Goal: Task Accomplishment & Management: Manage account settings

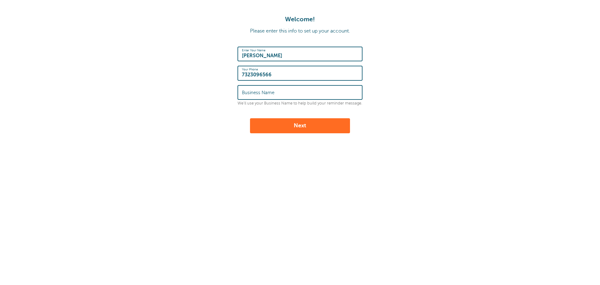
click at [283, 94] on input "Business Name" at bounding box center [300, 92] width 116 height 13
type input "Hot Pink Studio"
click at [307, 127] on button "Next" at bounding box center [300, 125] width 100 height 15
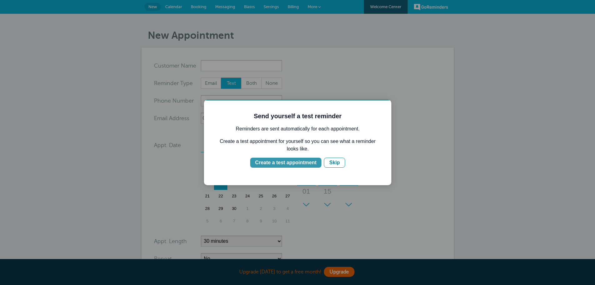
click at [287, 163] on div "Create a test appointment" at bounding box center [285, 162] width 61 height 7
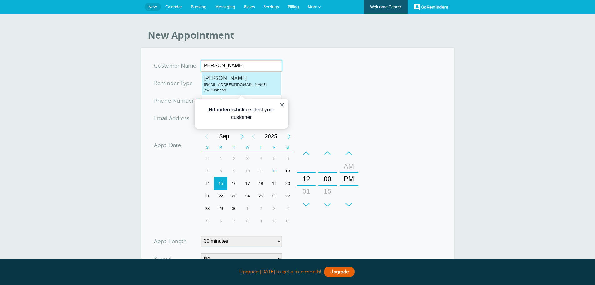
click at [224, 82] on span "[PERSON_NAME]" at bounding box center [241, 78] width 75 height 8
type input "MelissaL.Hernandezphoto@hotpinkstudio.com7323096566"
type input "[PERSON_NAME]"
type input "7323096566"
type input "photo@hotpinkstudio.com"
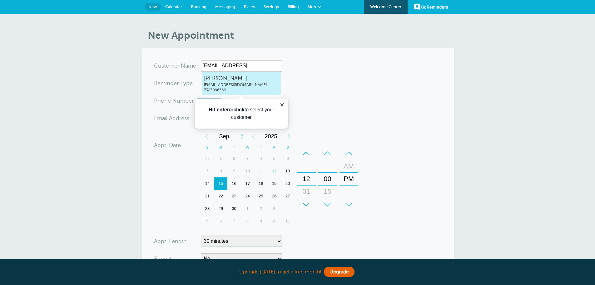
scroll to position [141, 0]
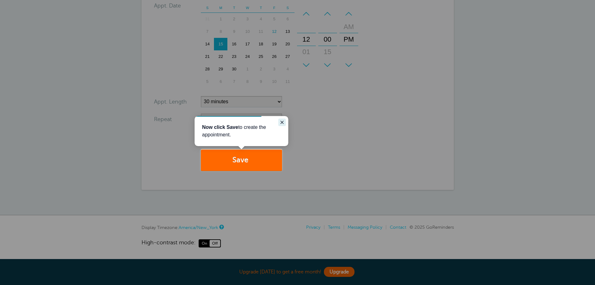
click at [283, 120] on icon "Close guide" at bounding box center [282, 122] width 5 height 5
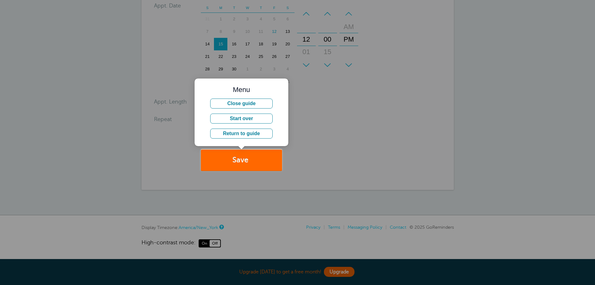
click at [354, 126] on div at bounding box center [438, 85] width 313 height 171
click at [353, 146] on div at bounding box center [438, 85] width 313 height 171
click at [261, 119] on button "Start over" at bounding box center [241, 118] width 62 height 10
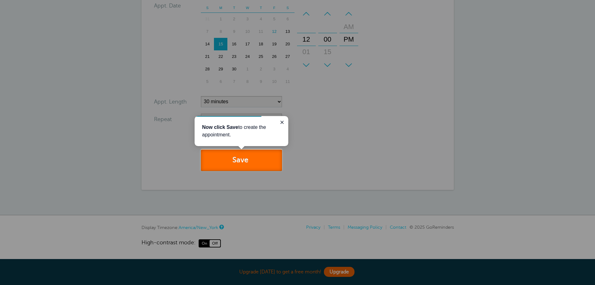
click at [261, 160] on button "Save" at bounding box center [241, 160] width 81 height 22
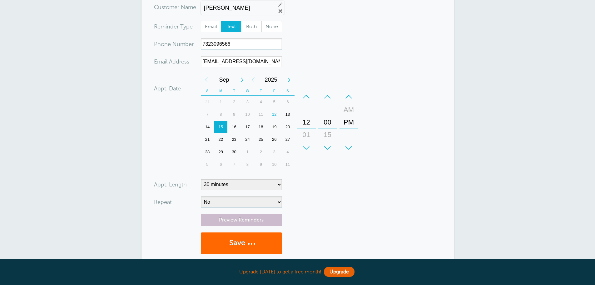
scroll to position [16, 0]
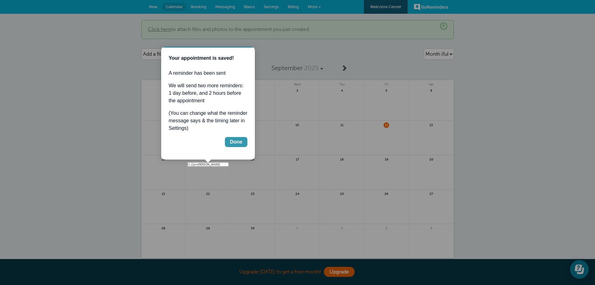
click at [236, 140] on div "Done" at bounding box center [236, 141] width 12 height 7
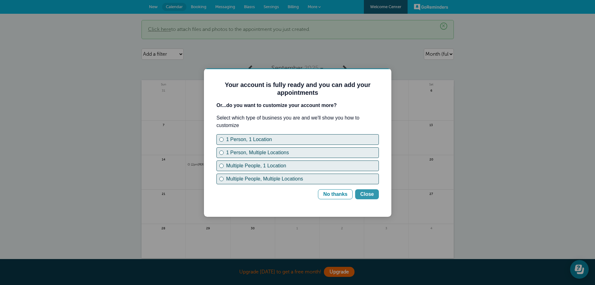
click at [368, 195] on div "Close" at bounding box center [367, 193] width 14 height 7
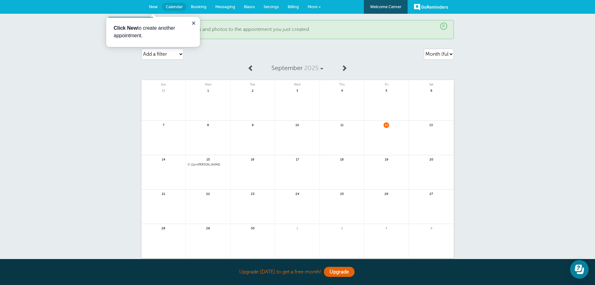
click at [153, 7] on span "New" at bounding box center [153, 6] width 9 height 5
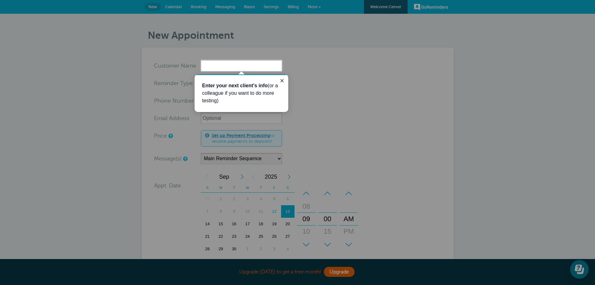
drag, startPoint x: 282, startPoint y: 81, endPoint x: 285, endPoint y: 82, distance: 3.3
click at [282, 81] on icon "Close guide" at bounding box center [282, 80] width 3 height 3
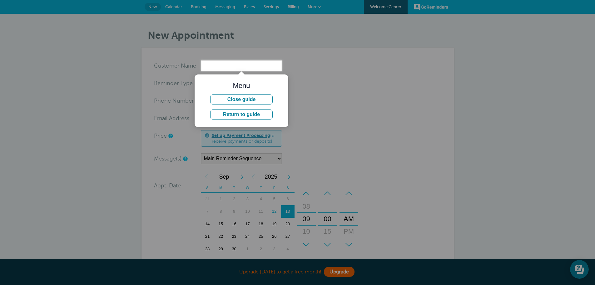
click at [435, 7] on div at bounding box center [438, 35] width 313 height 71
click at [242, 99] on button "Close guide" at bounding box center [241, 99] width 62 height 10
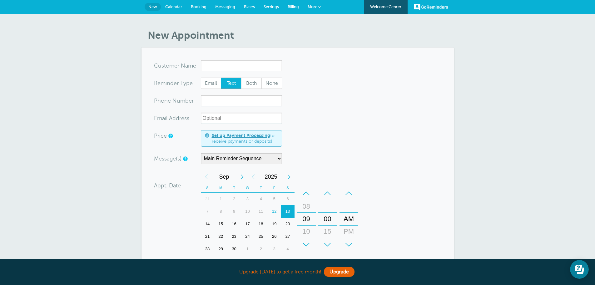
click at [427, 6] on link "GoReminders" at bounding box center [431, 7] width 34 height 14
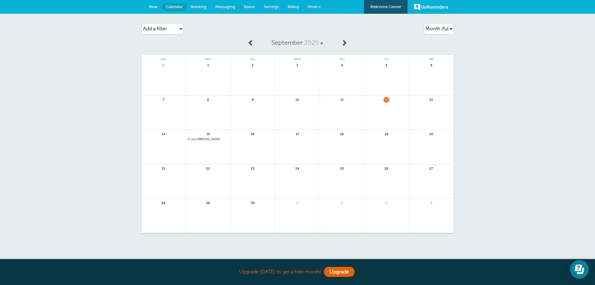
click at [388, 7] on link "Welcome Center" at bounding box center [386, 7] width 44 height 14
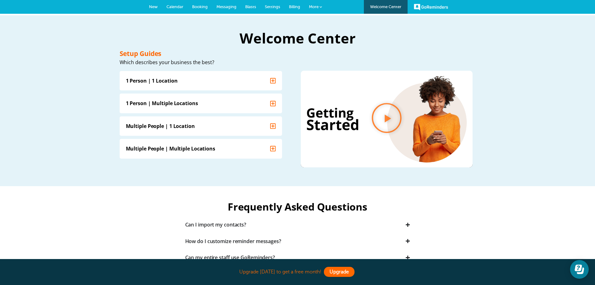
click at [335, 271] on link "Upgrade" at bounding box center [339, 271] width 31 height 10
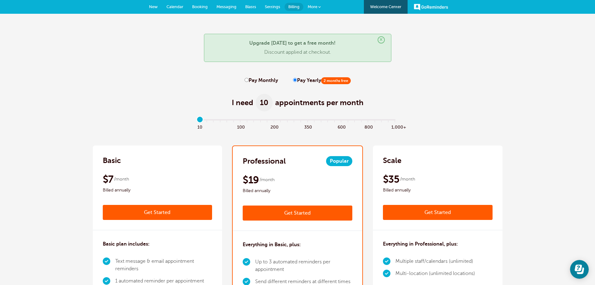
click at [247, 80] on input "Pay Monthly" at bounding box center [247, 80] width 4 height 4
radio input "true"
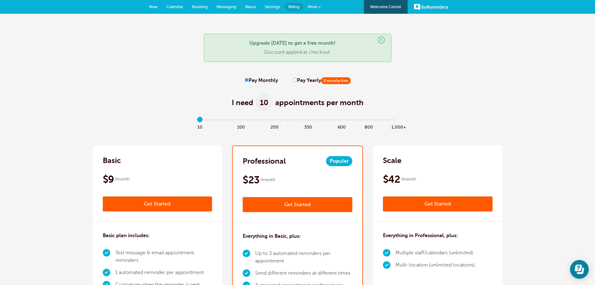
click at [294, 78] on input "Pay Yearly 2 months free" at bounding box center [295, 80] width 4 height 4
radio input "true"
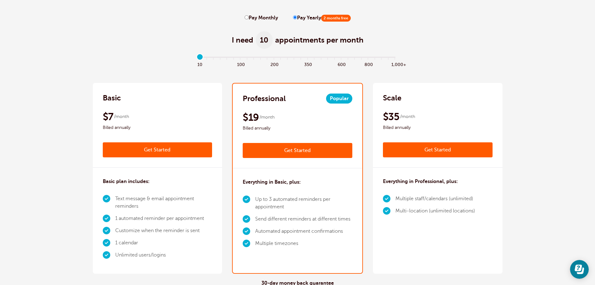
scroll to position [94, 0]
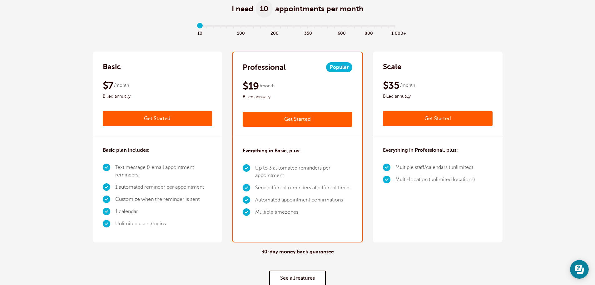
click at [165, 91] on div "$7 /month Billed annually" at bounding box center [158, 89] width 110 height 21
click at [208, 27] on input "range" at bounding box center [297, 26] width 202 height 1
drag, startPoint x: 208, startPoint y: 27, endPoint x: 202, endPoint y: 27, distance: 6.6
click at [202, 27] on input "range" at bounding box center [297, 26] width 202 height 1
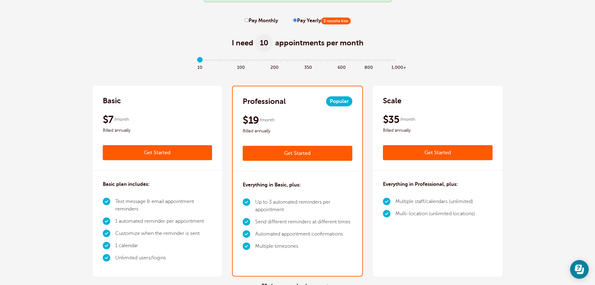
scroll to position [31, 0]
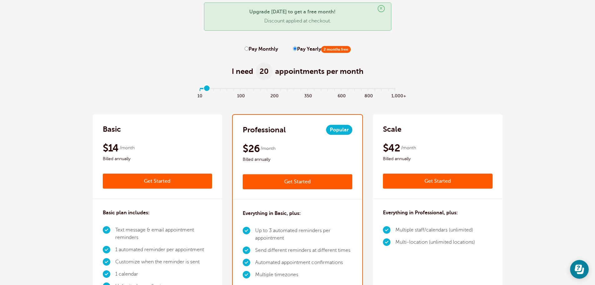
click at [206, 89] on input "range" at bounding box center [297, 89] width 202 height 1
drag, startPoint x: 208, startPoint y: 88, endPoint x: 205, endPoint y: 89, distance: 3.6
click at [205, 89] on input "range" at bounding box center [297, 89] width 202 height 1
click at [261, 72] on span "20" at bounding box center [264, 70] width 17 height 17
type input "0"
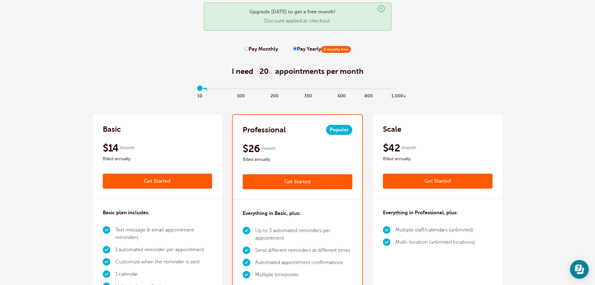
click at [200, 89] on input "range" at bounding box center [297, 89] width 202 height 1
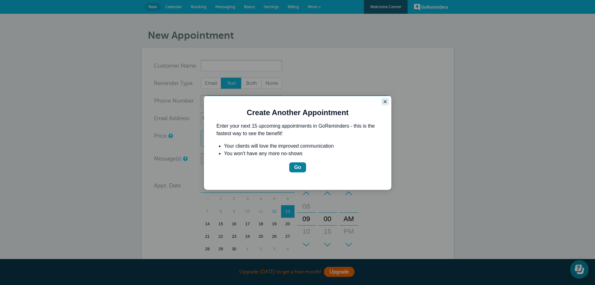
click at [386, 102] on icon "Close guide" at bounding box center [385, 101] width 3 height 3
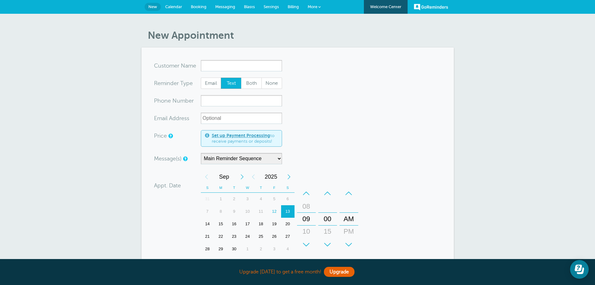
click at [272, 6] on span "Settings" at bounding box center [271, 6] width 15 height 5
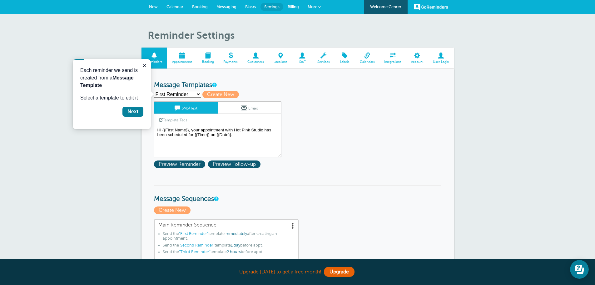
click at [368, 58] on span at bounding box center [367, 55] width 25 height 6
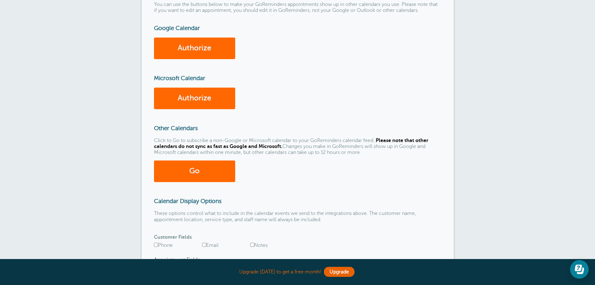
scroll to position [85, 0]
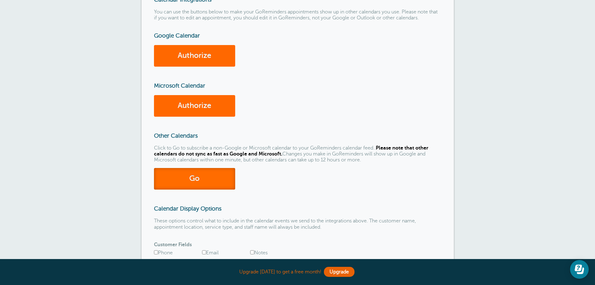
click at [194, 177] on link "Go" at bounding box center [194, 179] width 81 height 22
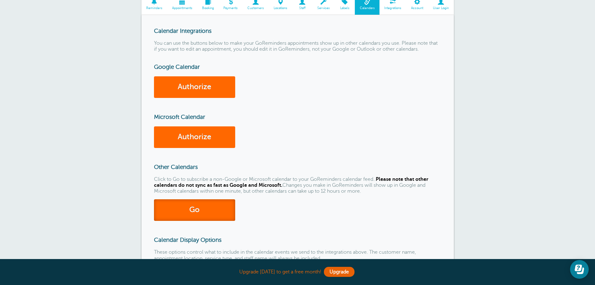
scroll to position [0, 0]
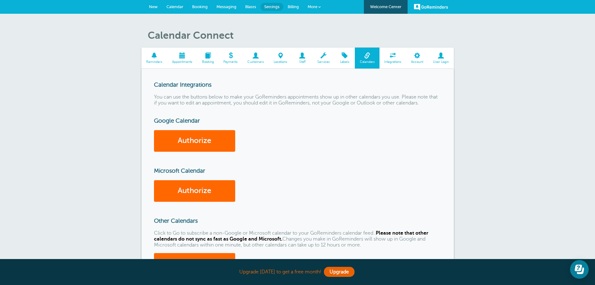
click at [365, 58] on span at bounding box center [367, 55] width 25 height 6
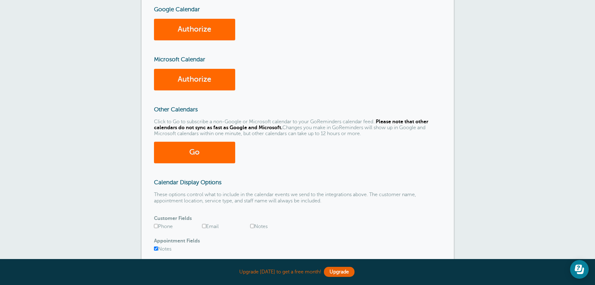
scroll to position [125, 0]
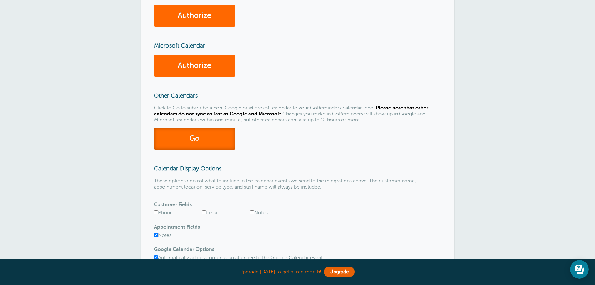
click at [195, 140] on link "Go" at bounding box center [194, 139] width 81 height 22
click at [328, 270] on link "Upgrade" at bounding box center [339, 271] width 31 height 10
click at [204, 137] on link "Go" at bounding box center [194, 139] width 81 height 22
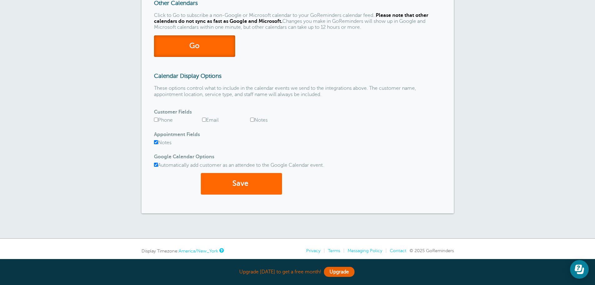
scroll to position [210, 0]
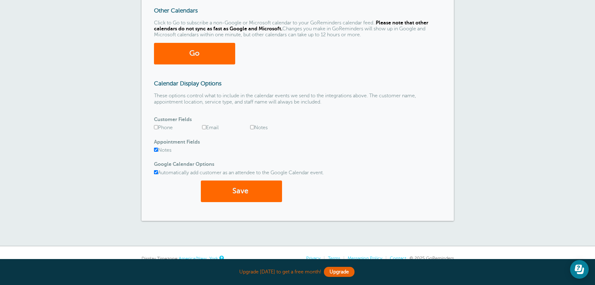
click at [156, 127] on input "Phone" at bounding box center [156, 127] width 4 height 4
checkbox input "true"
click at [206, 126] on input "Email" at bounding box center [204, 127] width 4 height 4
checkbox input "true"
click at [243, 191] on button "Save" at bounding box center [241, 191] width 81 height 22
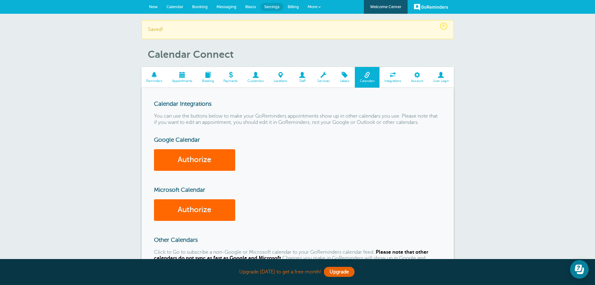
click at [154, 77] on span at bounding box center [154, 75] width 26 height 6
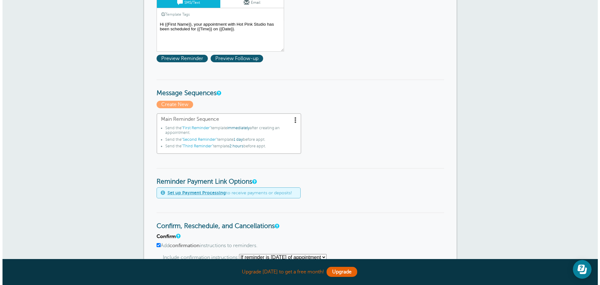
scroll to position [125, 0]
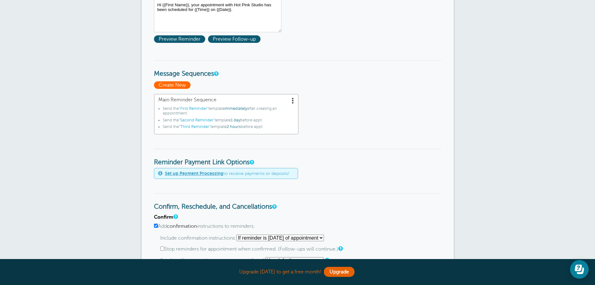
click at [172, 85] on span "Create New" at bounding box center [172, 84] width 37 height 7
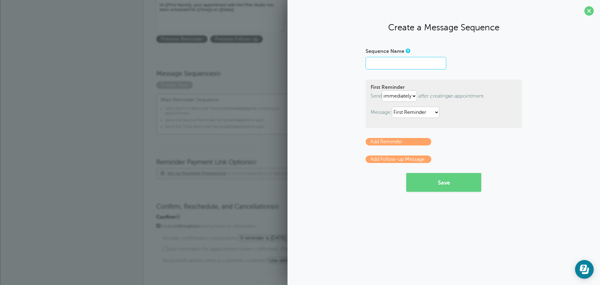
click at [390, 65] on input "Sequence Name" at bounding box center [405, 63] width 81 height 12
type input "HPS Appt Standard"
click at [438, 112] on select "First Reminder Second Reminder Third Reminder" at bounding box center [415, 112] width 47 height 11
click at [444, 134] on form "Sequence Name HPS Appt Standard First Reminder Send immediately 1 2 3 4 5 6 7 8…" at bounding box center [443, 119] width 156 height 146
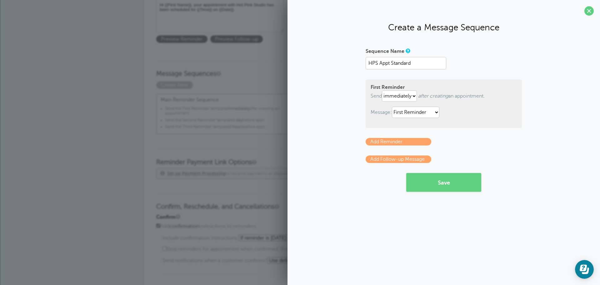
click at [398, 141] on link "Add Reminder" at bounding box center [398, 141] width 66 height 7
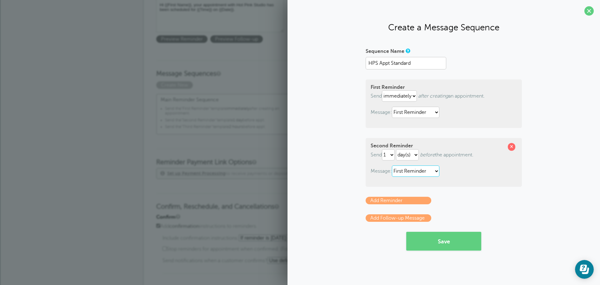
click at [438, 171] on select "First Reminder Second Reminder Third Reminder" at bounding box center [415, 170] width 47 height 11
select select "161590"
click at [393, 165] on select "First Reminder Second Reminder Third Reminder" at bounding box center [415, 170] width 47 height 11
click at [389, 200] on link "Add Reminder" at bounding box center [398, 199] width 66 height 7
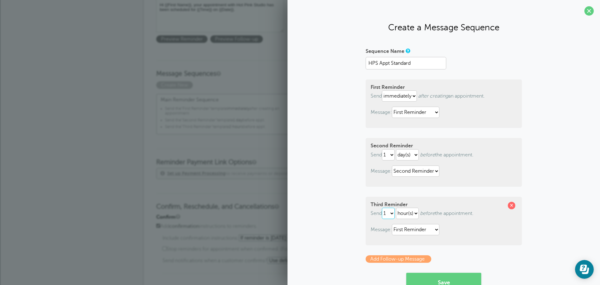
click at [390, 214] on select "1 2 3 4 5 6 7 8 9 10 11 12 13 14 15 16 17 18 19 20 21 22 23 24 25 26 27 28 29 30" at bounding box center [388, 212] width 13 height 11
select select "2"
click at [382, 208] on select "1 2 3 4 5 6 7 8 9 10 11 12 13 14 15 16 17 18 19 20 21 22 23 24 25 26 27 28 29 30" at bounding box center [388, 212] width 13 height 11
click at [469, 226] on p "Message: First Reminder Second Reminder Third Reminder" at bounding box center [443, 229] width 146 height 11
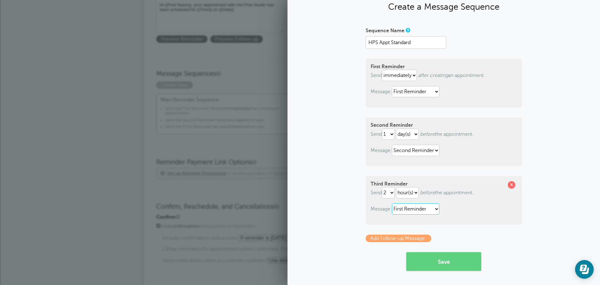
click at [435, 209] on select "First Reminder Second Reminder Third Reminder" at bounding box center [415, 208] width 47 height 11
select select "161591"
click at [392, 203] on select "First Reminder Second Reminder Third Reminder" at bounding box center [415, 208] width 47 height 11
click at [441, 261] on button "Save" at bounding box center [443, 261] width 75 height 19
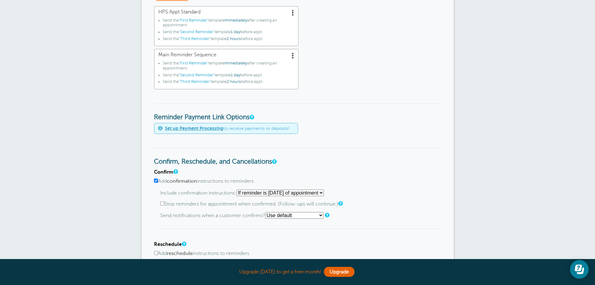
scroll to position [250, 0]
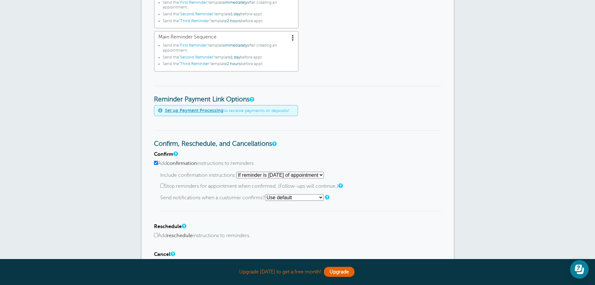
click at [323, 198] on select "Use default Text me Email me Don't send notifications" at bounding box center [294, 197] width 58 height 7
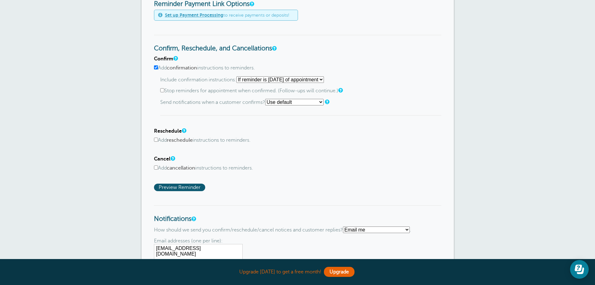
scroll to position [375, 0]
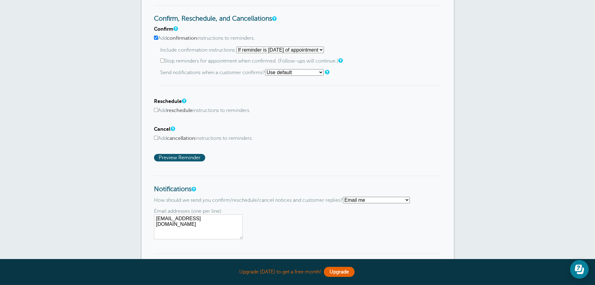
click at [410, 200] on select "Text me Email me Don't send me notifications" at bounding box center [376, 199] width 67 height 7
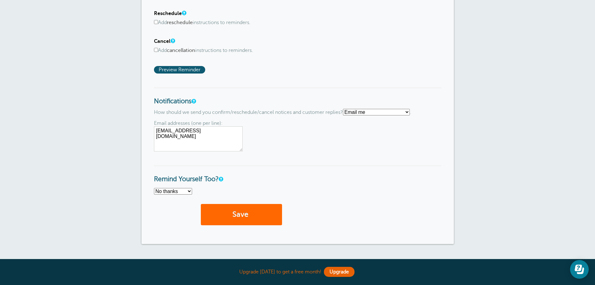
scroll to position [469, 0]
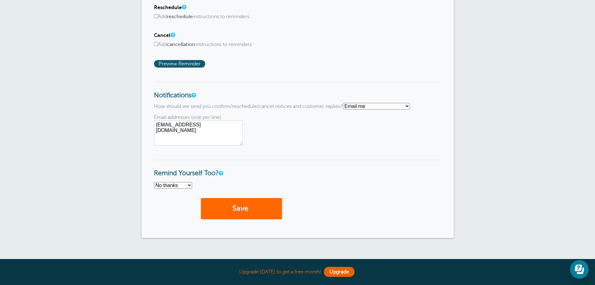
click at [189, 187] on select "No thanks Yes, text me Yes, email me" at bounding box center [173, 185] width 38 height 7
click at [188, 186] on select "No thanks Yes, text me Yes, email me" at bounding box center [173, 185] width 38 height 7
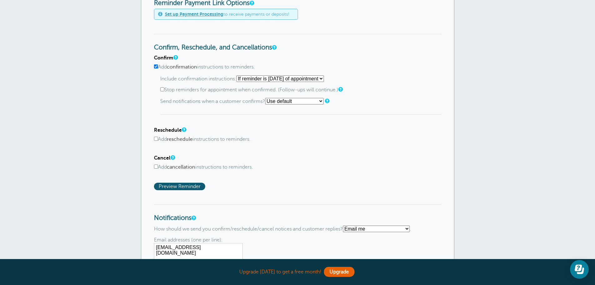
scroll to position [344, 0]
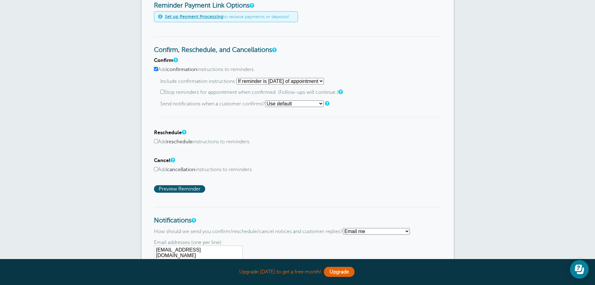
click at [324, 81] on select "Starting with first reminder If reminder is within 1 day of appointment If remi…" at bounding box center [279, 81] width 87 height 7
click at [345, 56] on div "Confirm, Reschedule, and Cancellations Confirm Add confirmation instructions to…" at bounding box center [297, 114] width 287 height 156
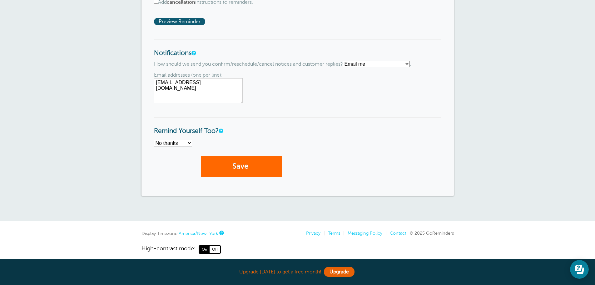
scroll to position [519, 0]
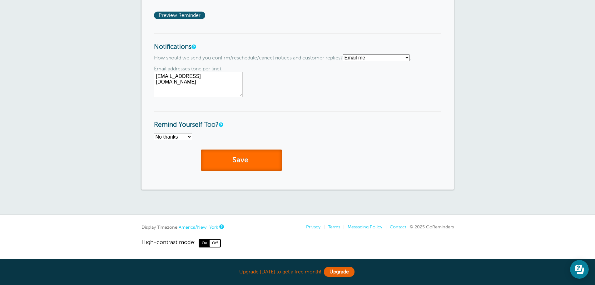
click at [223, 154] on button "Save" at bounding box center [241, 160] width 81 height 22
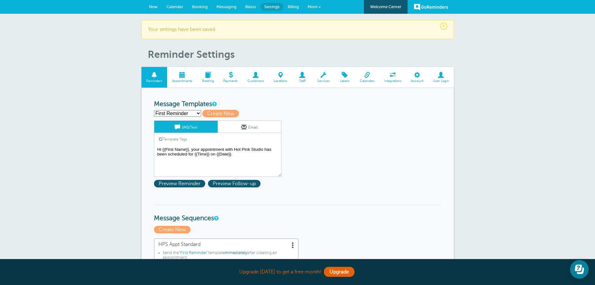
click at [209, 73] on span at bounding box center [208, 75] width 22 height 6
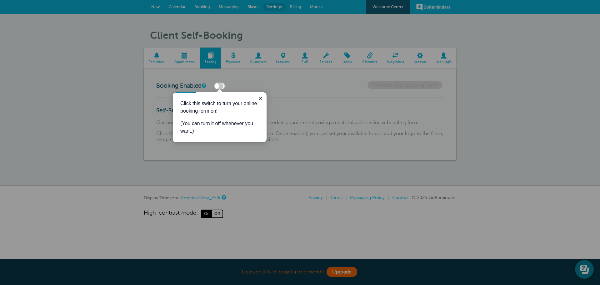
click at [150, 117] on div at bounding box center [107, 184] width 214 height 202
click at [259, 97] on icon "Close guide" at bounding box center [260, 98] width 5 height 5
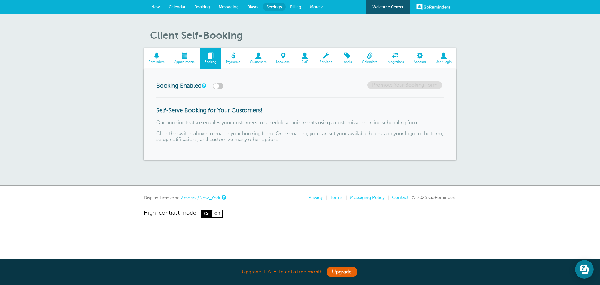
click at [223, 86] on label at bounding box center [218, 86] width 10 height 6
click at [0, 0] on input "checkbox" at bounding box center [0, 0] width 0 height 0
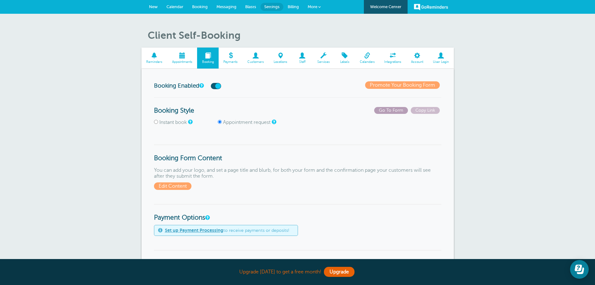
click at [382, 111] on span "Go To Form" at bounding box center [391, 110] width 34 height 7
click at [257, 56] on span at bounding box center [256, 55] width 26 height 6
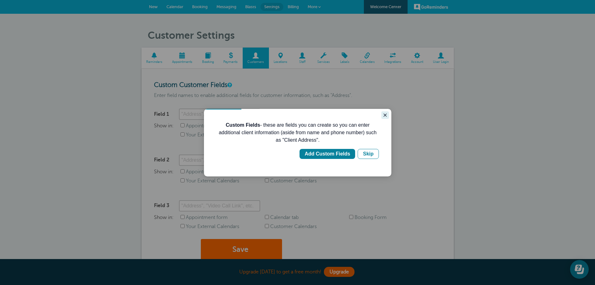
click at [385, 115] on icon "Close guide" at bounding box center [385, 114] width 3 height 3
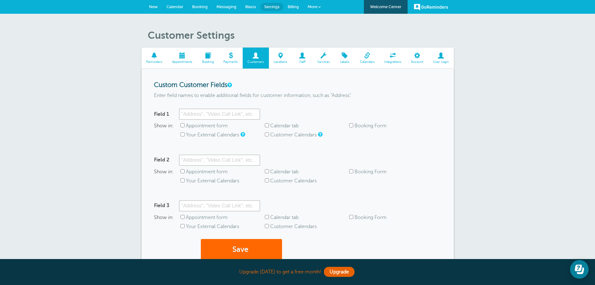
click at [324, 56] on span at bounding box center [323, 55] width 22 height 6
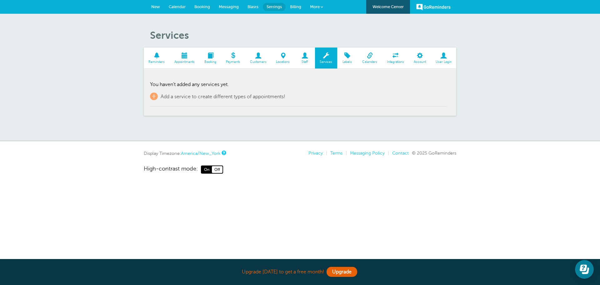
click at [347, 58] on span at bounding box center [347, 55] width 20 height 6
click at [394, 56] on span at bounding box center [395, 55] width 27 height 6
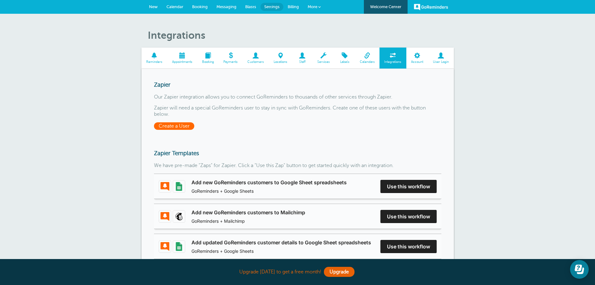
click at [186, 126] on span "Create a User" at bounding box center [174, 125] width 40 height 7
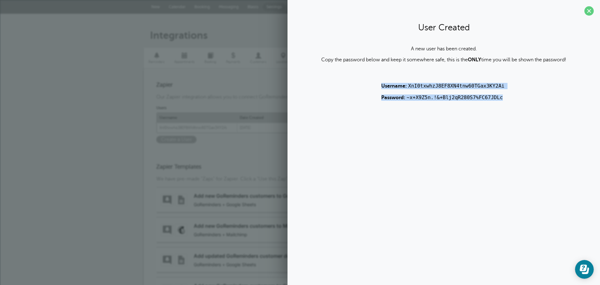
drag, startPoint x: 382, startPoint y: 85, endPoint x: 499, endPoint y: 100, distance: 118.5
click at [499, 100] on div "Username: XnI0txwhzJ8EF8XN4tnw60TGax3KY2Ai Password: ~x+X9Z5n.!&+Blj2qR280S7%FC…" at bounding box center [443, 91] width 125 height 17
copy div "Username: XnI0txwhzJ8EF8XN4tnw60TGax3KY2Ai Password: ~x+X9Z5n.!&+Blj2qR280S7%FC…"
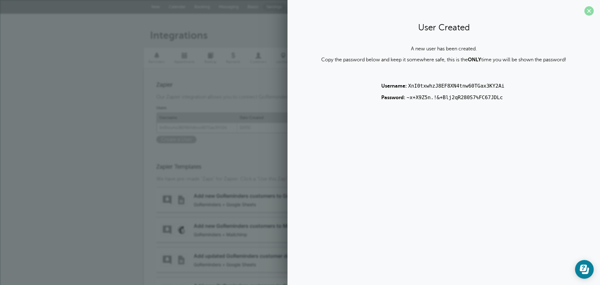
click at [589, 10] on span at bounding box center [588, 10] width 9 height 9
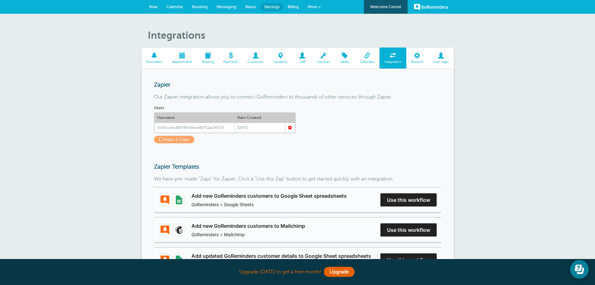
click at [393, 59] on span "Integrations" at bounding box center [393, 57] width 27 height 21
click at [168, 139] on span "Create a User" at bounding box center [174, 139] width 40 height 7
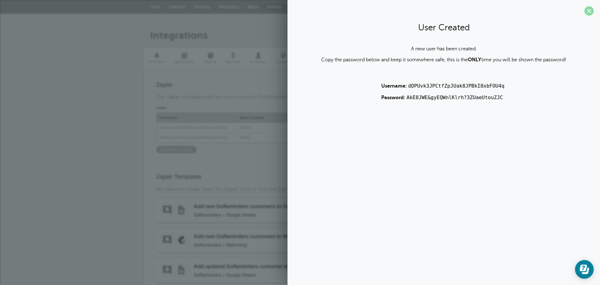
click at [592, 9] on span at bounding box center [588, 10] width 9 height 9
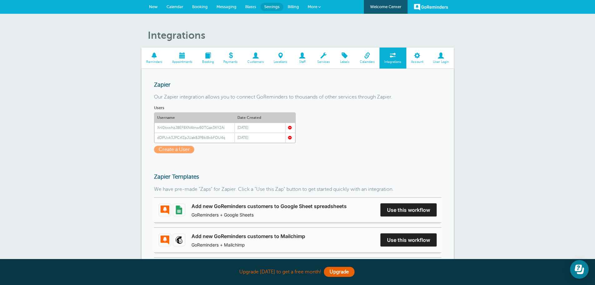
click at [289, 137] on span at bounding box center [290, 138] width 4 height 4
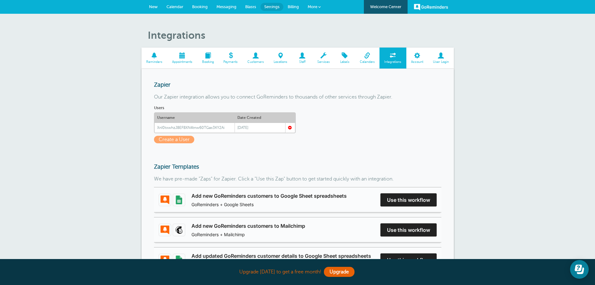
click at [417, 57] on span at bounding box center [417, 55] width 22 height 6
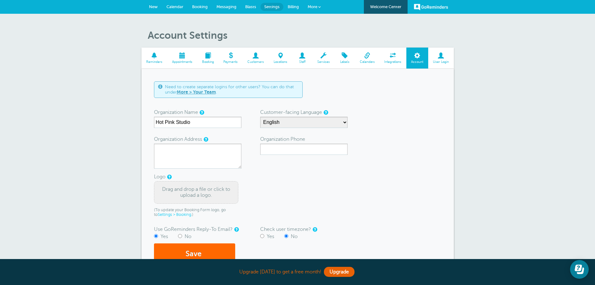
click at [304, 55] on span at bounding box center [302, 55] width 20 height 6
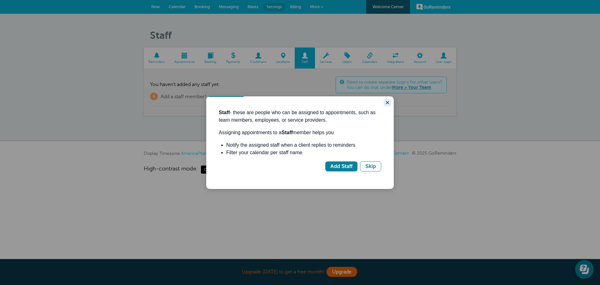
click at [388, 101] on icon "Close guide" at bounding box center [387, 102] width 5 height 5
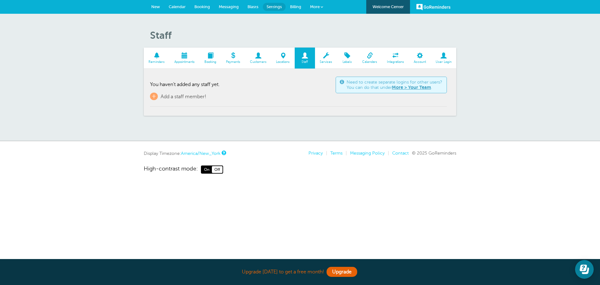
click at [257, 58] on span at bounding box center [258, 55] width 26 height 6
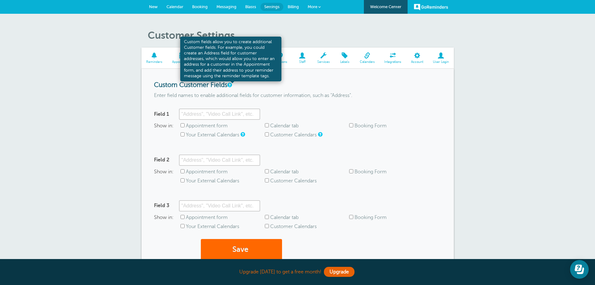
click at [231, 86] on link at bounding box center [229, 85] width 4 height 4
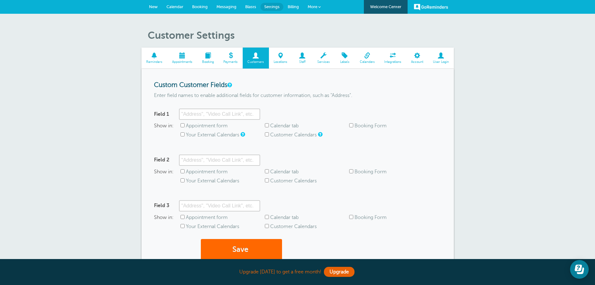
click at [232, 56] on span at bounding box center [231, 55] width 24 height 6
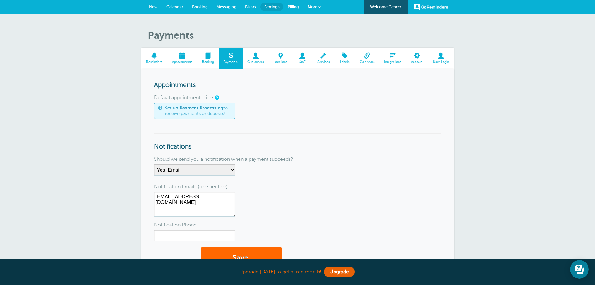
click at [208, 54] on span at bounding box center [208, 55] width 22 height 6
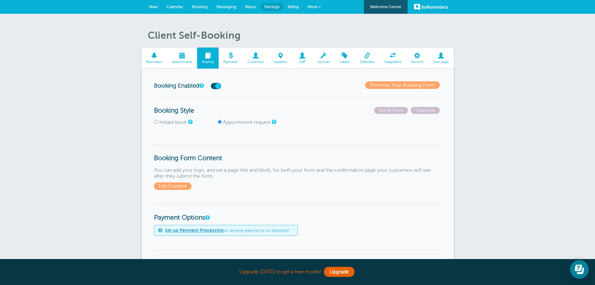
click at [214, 86] on label at bounding box center [216, 86] width 10 height 6
click at [0, 0] on input "checkbox" at bounding box center [0, 0] width 0 height 0
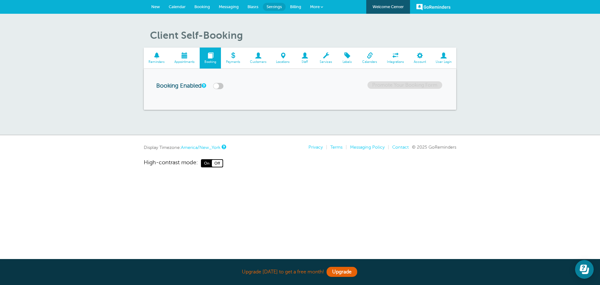
click at [186, 56] on span at bounding box center [185, 55] width 30 height 6
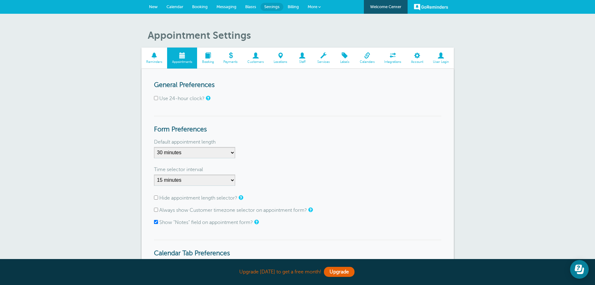
click at [157, 59] on link "Reminders" at bounding box center [154, 57] width 26 height 21
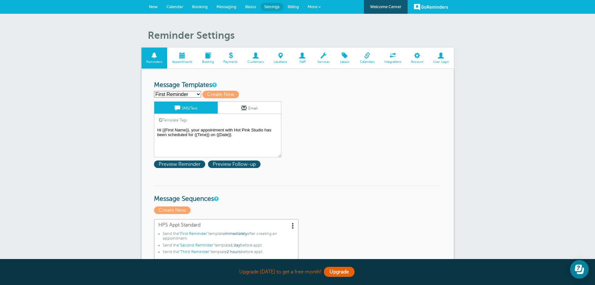
click at [254, 58] on span at bounding box center [256, 55] width 26 height 6
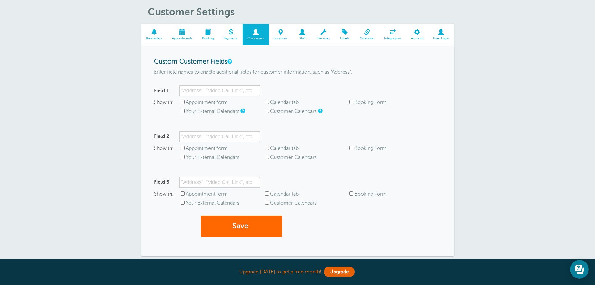
scroll to position [31, 0]
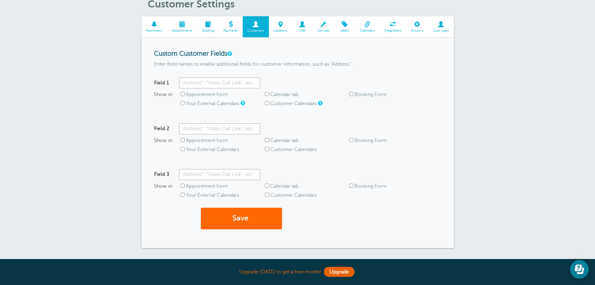
click at [417, 27] on span at bounding box center [417, 24] width 22 height 6
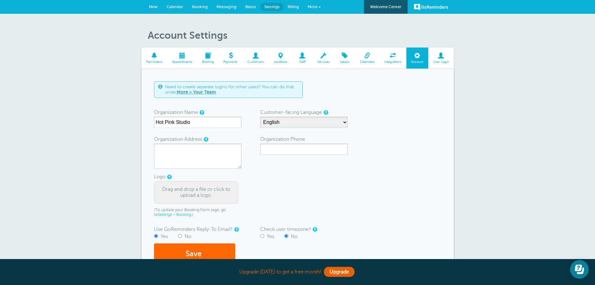
click at [415, 59] on span "Account" at bounding box center [417, 57] width 22 height 21
click at [390, 56] on span at bounding box center [393, 55] width 27 height 6
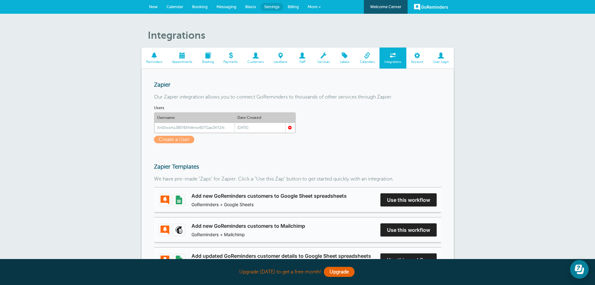
click at [255, 56] on span at bounding box center [256, 55] width 26 height 6
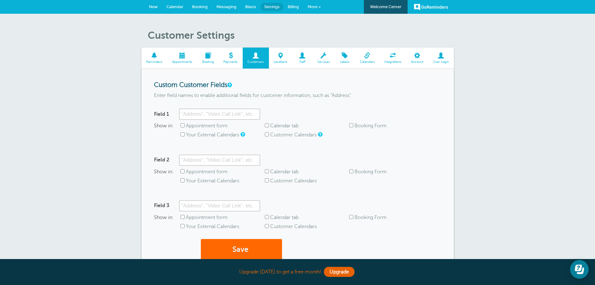
click at [281, 57] on span at bounding box center [280, 55] width 23 height 6
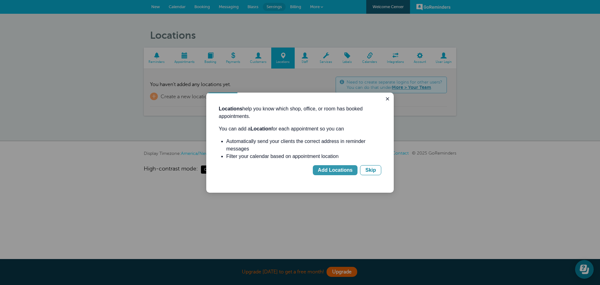
click at [333, 172] on div "Add Locations" at bounding box center [335, 169] width 35 height 7
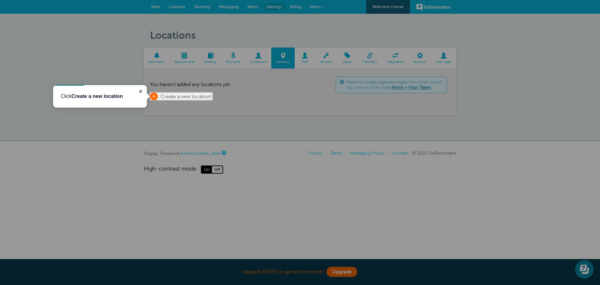
click at [160, 97] on link "+ Create a new location!" at bounding box center [181, 95] width 62 height 7
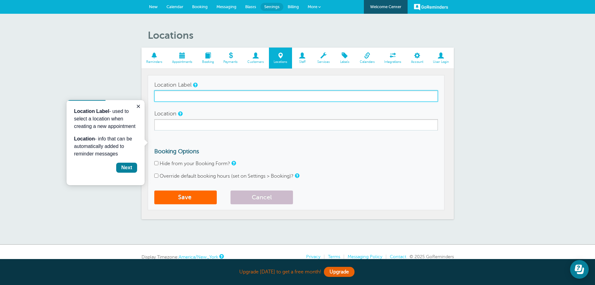
click at [187, 98] on input "Location Label" at bounding box center [296, 95] width 284 height 11
drag, startPoint x: 235, startPoint y: 95, endPoint x: 152, endPoint y: 99, distance: 82.2
click at [152, 99] on td "Location Label 261B East Main St., Oceanport, NJ Location Booking Options Hide …" at bounding box center [296, 142] width 297 height 135
type input "261B East Main St., Oceanport, NJ"
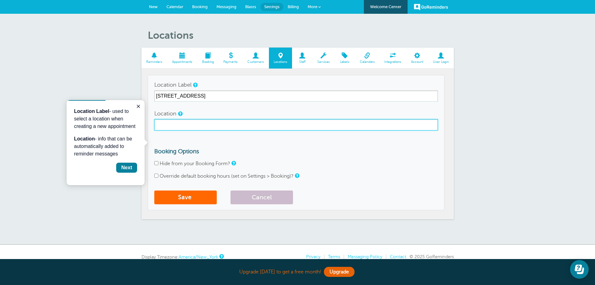
click at [161, 124] on input "Location" at bounding box center [296, 124] width 284 height 11
paste input "261B East Main St., Oceanport, NJ"
type input "261B East Main St., Oceanport, NJ"
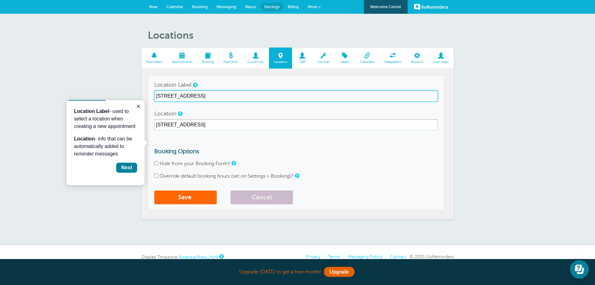
drag, startPoint x: 236, startPoint y: 96, endPoint x: 152, endPoint y: 97, distance: 83.7
click at [152, 97] on td "Location Label 261B East Main St., Oceanport, NJ Location 261B East Main St., O…" at bounding box center [296, 142] width 297 height 135
type input "Hot Pink Studio"
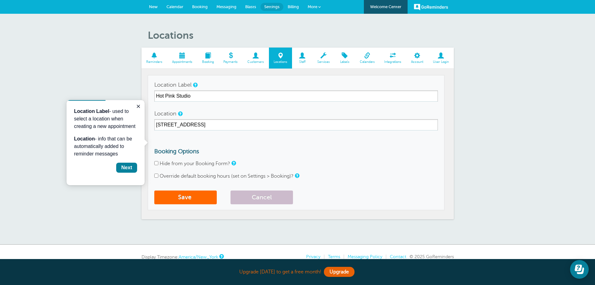
click at [186, 137] on form "Location Label Hot Pink Studio Location 261B East Main St., Oceanport, NJ Booki…" at bounding box center [296, 143] width 284 height 128
click at [203, 195] on button "Save" at bounding box center [185, 197] width 62 height 14
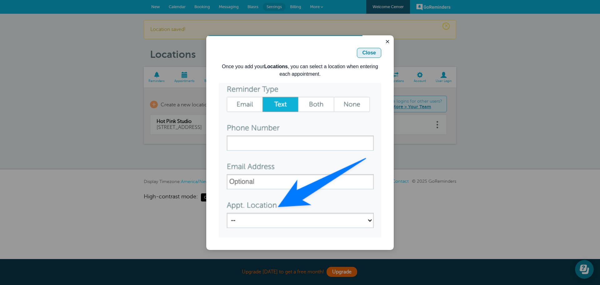
click at [375, 52] on div "Close" at bounding box center [369, 52] width 14 height 7
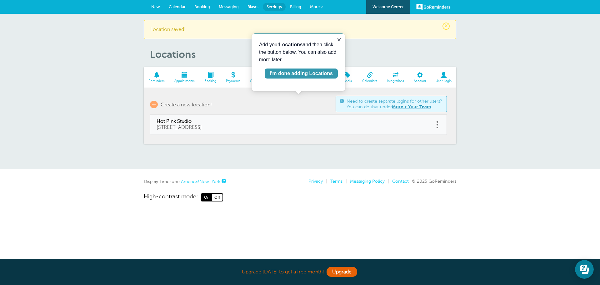
click at [301, 75] on div "I'm done adding Locations" at bounding box center [301, 73] width 63 height 7
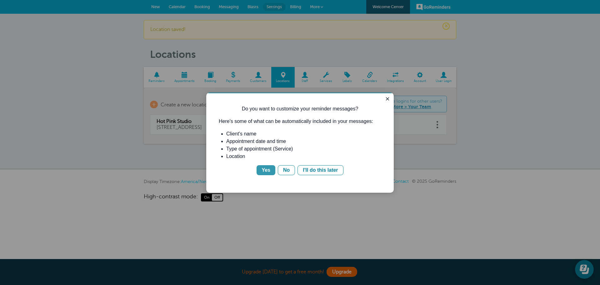
click at [264, 171] on div "Yes" at bounding box center [265, 169] width 9 height 7
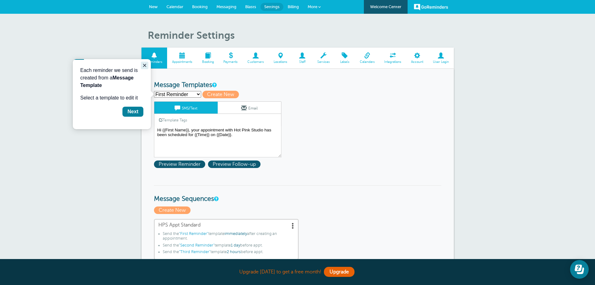
click at [146, 64] on icon "Close guide" at bounding box center [144, 65] width 3 height 3
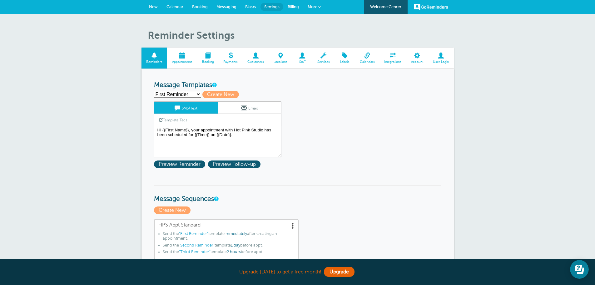
click at [322, 60] on span "Services" at bounding box center [323, 62] width 16 height 4
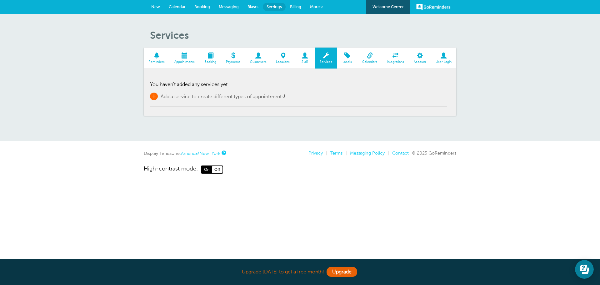
click at [155, 96] on span "+" at bounding box center [154, 95] width 8 height 7
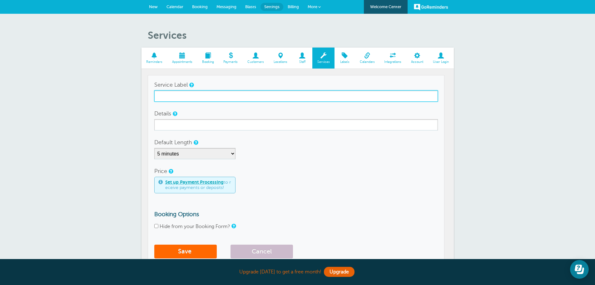
click at [174, 95] on input "Service Label" at bounding box center [296, 95] width 284 height 11
type input "One Hour Creative Session"
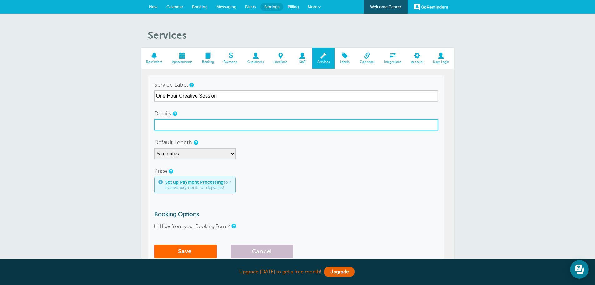
click at [162, 124] on input "Details" at bounding box center [296, 124] width 284 height 11
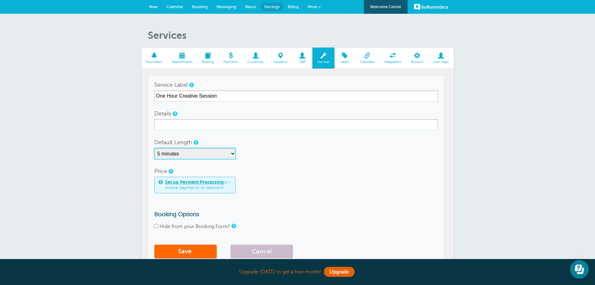
click at [232, 152] on select "5 minutes 10 minutes 15 minutes 20 minutes 25 minutes 30 minutes 35 minutes 40 …" at bounding box center [194, 153] width 81 height 11
select select "60"
click at [154, 148] on select "5 minutes 10 minutes 15 minutes 20 minutes 25 minutes 30 minutes 35 minutes 40 …" at bounding box center [194, 153] width 81 height 11
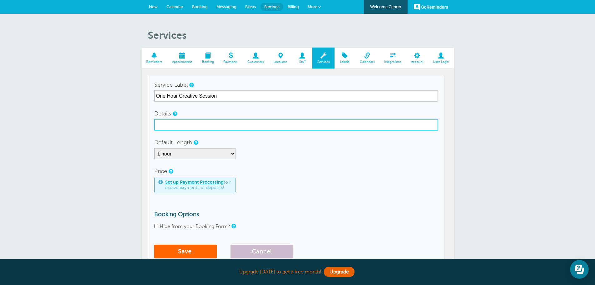
click at [186, 125] on input "Details" at bounding box center [296, 124] width 284 height 11
click at [160, 127] on input "Details" at bounding box center [296, 124] width 284 height 11
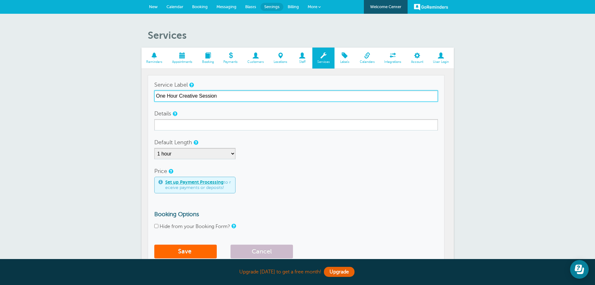
drag, startPoint x: 218, startPoint y: 97, endPoint x: 151, endPoint y: 96, distance: 66.9
click at [151, 96] on td "Service Label One Hour Creative Session Details Default Length 5 minutes 10 min…" at bounding box center [296, 169] width 297 height 189
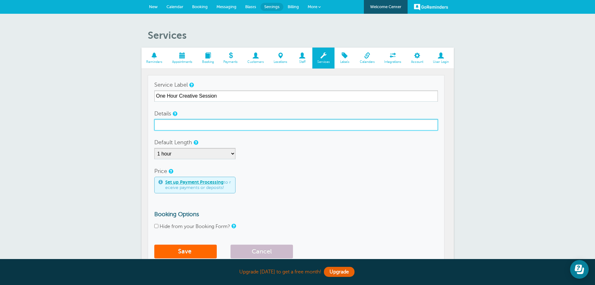
click at [170, 125] on input "Details" at bounding box center [296, 124] width 284 height 11
paste input "One Hour Creative Session"
type input "One Hour Creative Session"
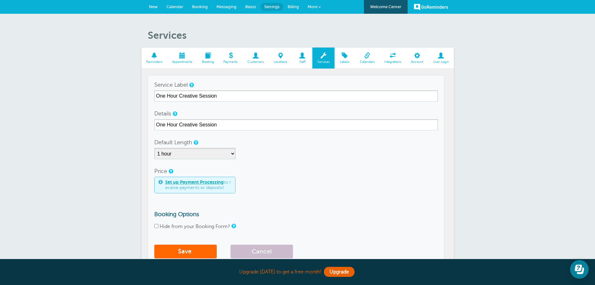
click at [270, 169] on div "Price Set up Payment Processing to receive payments or deposits!" at bounding box center [296, 179] width 284 height 28
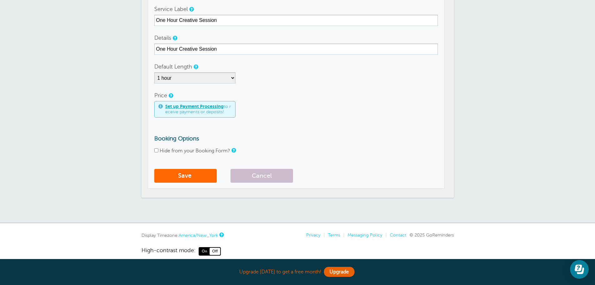
scroll to position [84, 0]
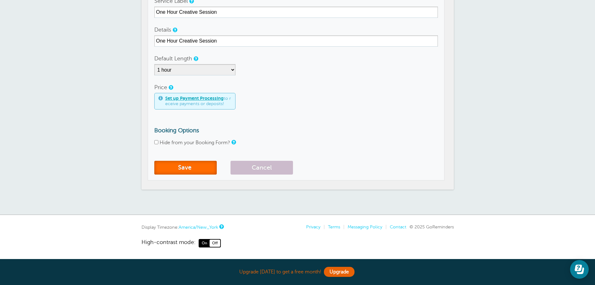
click at [193, 166] on span "submit" at bounding box center [192, 167] width 2 height 7
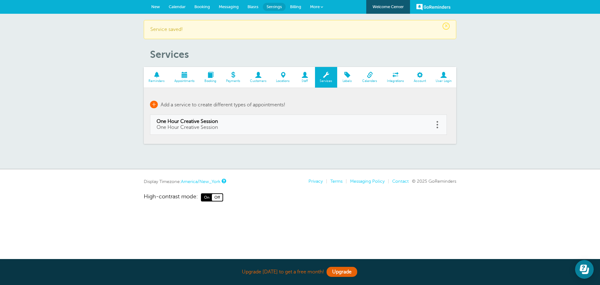
click at [155, 104] on span "+" at bounding box center [154, 104] width 8 height 7
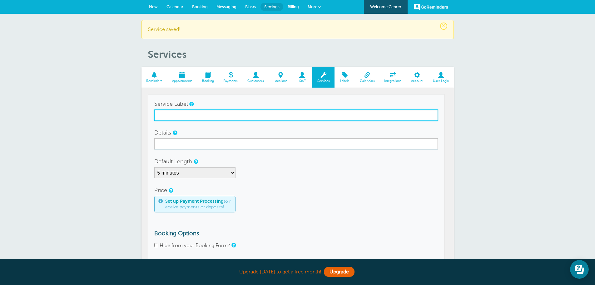
click at [184, 117] on input "Service Label" at bounding box center [296, 114] width 284 height 11
type input "Mini Session"
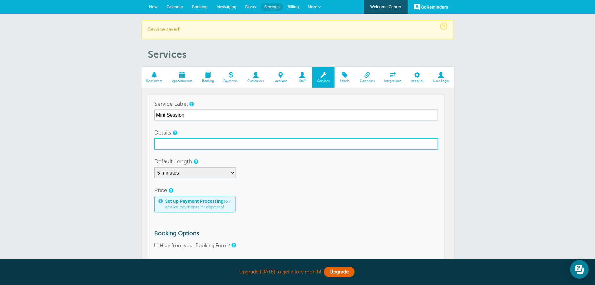
click at [170, 144] on input "Details" at bounding box center [296, 143] width 284 height 11
type input "#"
type input "30 Minute Photo Session"
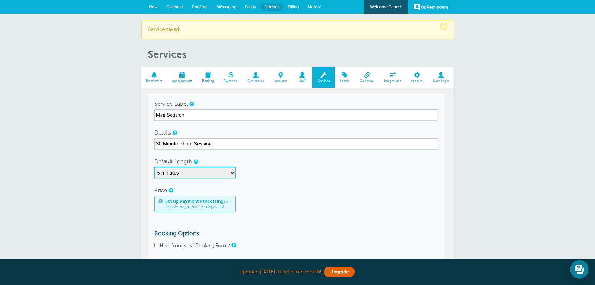
click at [232, 171] on select "5 minutes 10 minutes 15 minutes 20 minutes 25 minutes 30 minutes 35 minutes 40 …" at bounding box center [194, 172] width 81 height 11
select select "30"
click at [154, 167] on select "5 minutes 10 minutes 15 minutes 20 minutes 25 minutes 30 minutes 35 minutes 40 …" at bounding box center [194, 172] width 81 height 11
click at [270, 189] on div "Price Set up Payment Processing to receive payments or deposits!" at bounding box center [296, 198] width 284 height 28
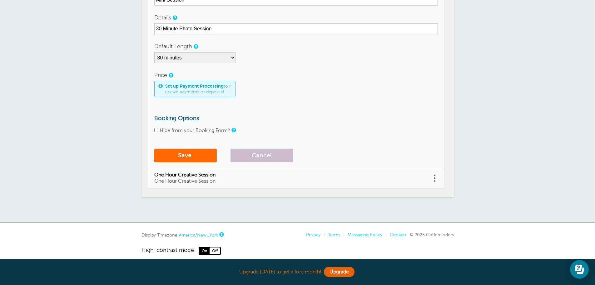
scroll to position [123, 0]
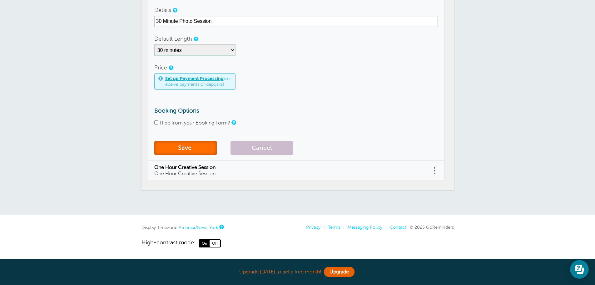
click at [188, 146] on button "Save" at bounding box center [185, 148] width 62 height 14
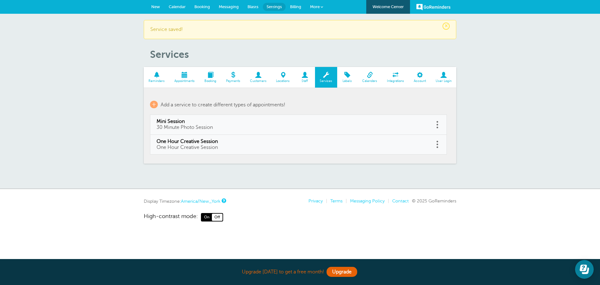
click at [250, 7] on span "Blasts" at bounding box center [252, 6] width 11 height 5
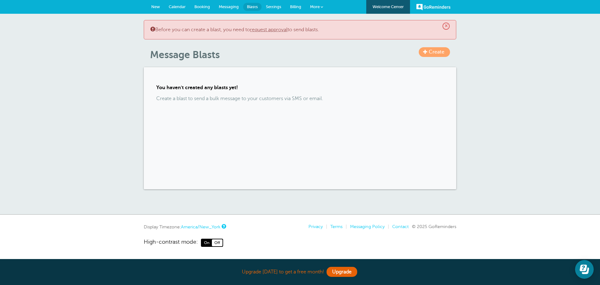
click at [268, 31] on link "request approval" at bounding box center [268, 30] width 37 height 6
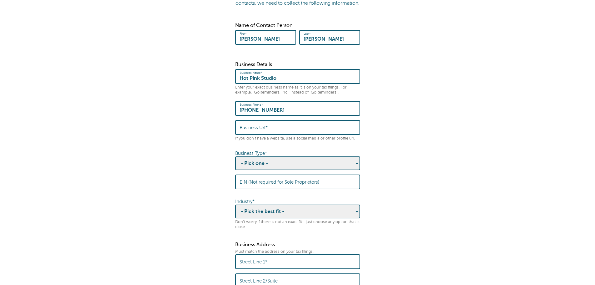
scroll to position [62, 0]
click at [262, 130] on label "Business Url*" at bounding box center [254, 127] width 28 height 6
click at [262, 133] on input "Business Url*" at bounding box center [298, 126] width 116 height 13
type input "[DOMAIN_NAME]"
click at [329, 170] on select "- Pick one - Sole Proprietorship Partnership Limited Liability Corporation Co-o…" at bounding box center [297, 163] width 125 height 14
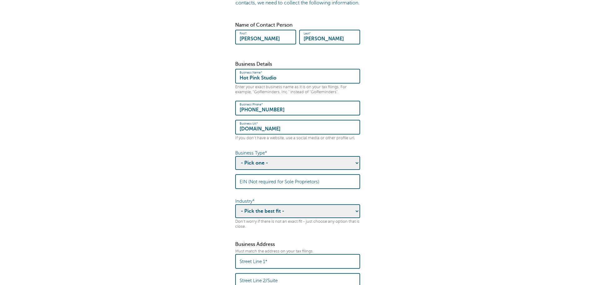
select select "Limited Liability Corporation"
click at [235, 162] on select "- Pick one - Sole Proprietorship Partnership Limited Liability Corporation Co-o…" at bounding box center [297, 163] width 125 height 14
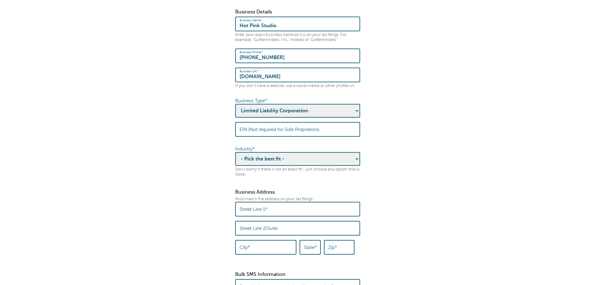
scroll to position [125, 0]
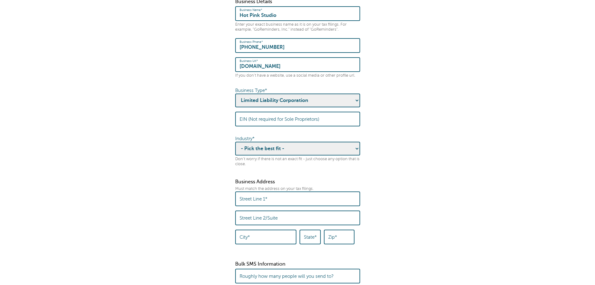
click at [332, 154] on select "- Pick the best fit - Agriculture Automotive Banking Consumer Education Electro…" at bounding box center [297, 148] width 125 height 14
select select "MEDIA"
click at [235, 147] on select "- Pick the best fit - Agriculture Automotive Banking Consumer Education Electro…" at bounding box center [297, 148] width 125 height 14
click at [301, 205] on input "Street Line 1*" at bounding box center [298, 198] width 116 height 13
type input "[STREET_ADDRESS]"
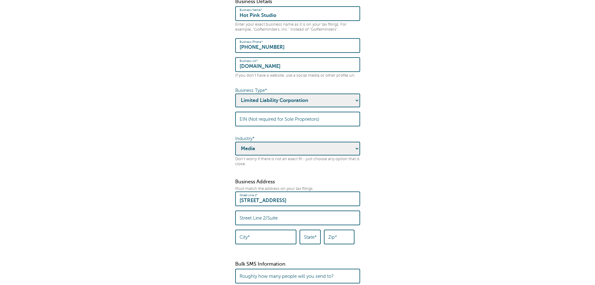
click at [259, 243] on input "City*" at bounding box center [266, 236] width 52 height 13
type input "Oceanport"
type input "nj"
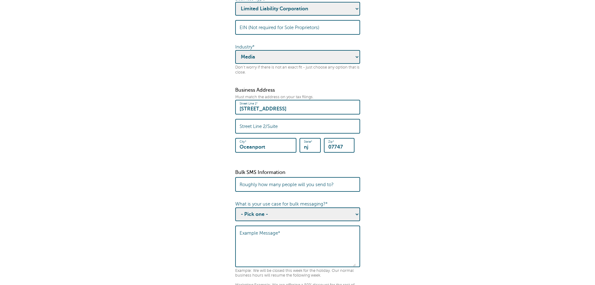
scroll to position [250, 0]
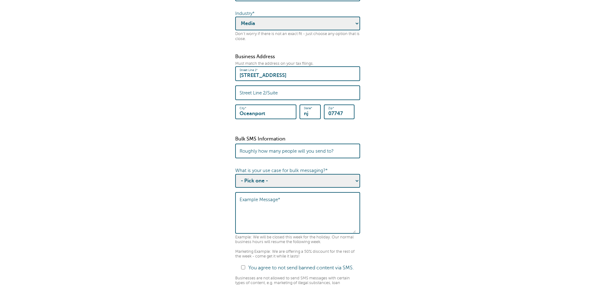
type input "07747"
click at [292, 154] on label "Roughly how many people will you send to?" at bounding box center [287, 151] width 94 height 6
click at [292, 157] on input "Roughly how many people will you send to?" at bounding box center [298, 150] width 116 height 13
type input "20"
click at [355, 186] on select "- Pick one - Sending notifications of business updates Sending marketing offers…" at bounding box center [297, 181] width 125 height 14
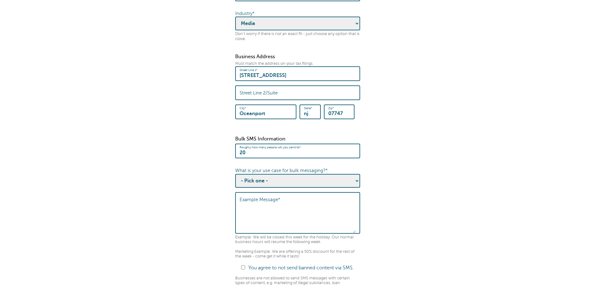
select select "General Marketing"
click at [235, 180] on select "- Pick one - Sending notifications of business updates Sending marketing offers…" at bounding box center [297, 181] width 125 height 14
click at [281, 206] on textarea "Example Message*" at bounding box center [298, 213] width 116 height 39
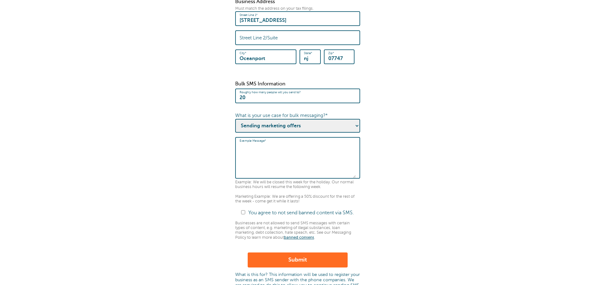
scroll to position [312, 0]
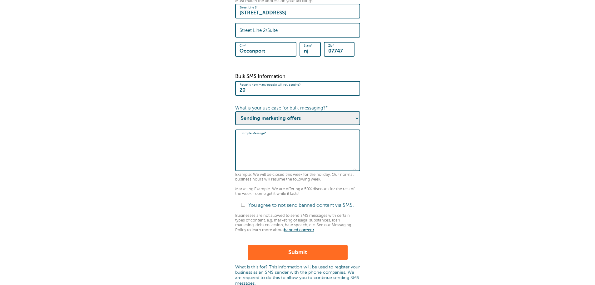
click at [255, 146] on textarea "Example Message*" at bounding box center [298, 151] width 116 height 39
type textarea "Offering 20% discount if you book your appointment before October."
click at [241, 206] on input "You agree to not send banned content via SMS." at bounding box center [243, 204] width 4 height 4
checkbox input "true"
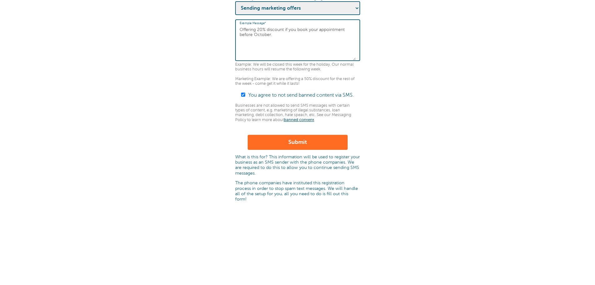
scroll to position [426, 0]
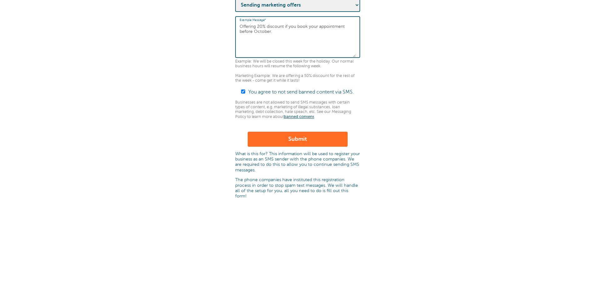
click at [297, 146] on button "Submit" at bounding box center [298, 139] width 100 height 15
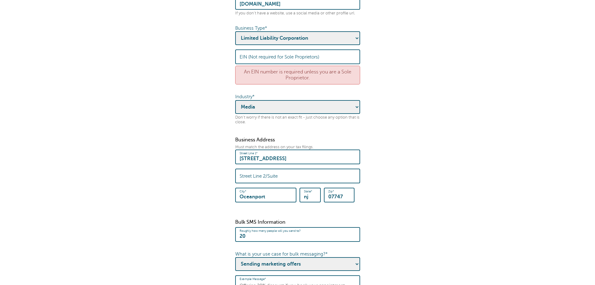
scroll to position [196, 0]
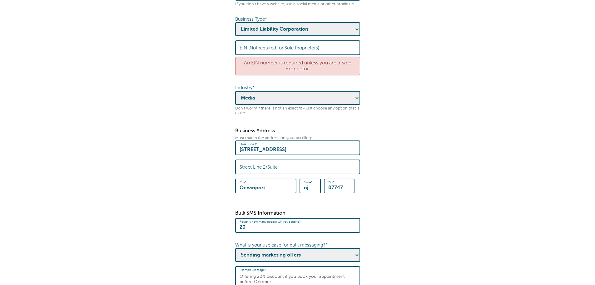
click at [257, 51] on label "EIN (Not required for Sole Proprietors)" at bounding box center [280, 48] width 80 height 6
click at [257, 51] on input "EIN (Not required for Sole Proprietors)" at bounding box center [298, 47] width 116 height 13
type input "8"
type input "452237408"
click at [462, 161] on fieldset "Before you can send a Message Blast to multiple contacts, we need to collect th…" at bounding box center [297, 186] width 583 height 662
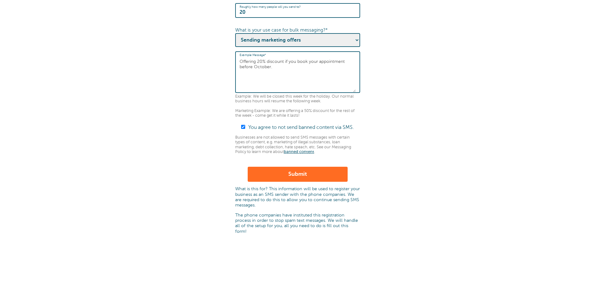
scroll to position [415, 0]
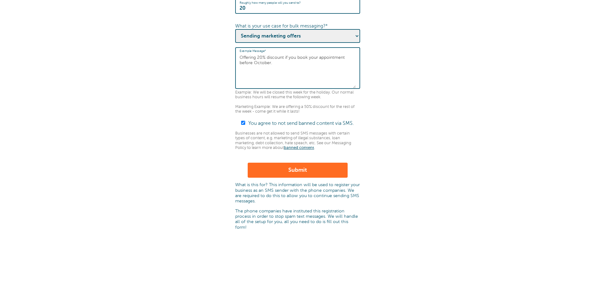
click at [310, 177] on button "Submit" at bounding box center [298, 169] width 100 height 15
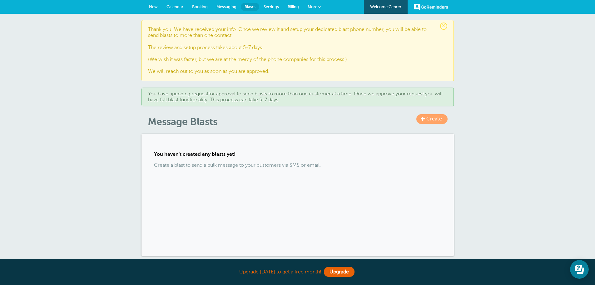
click at [177, 6] on span "Calendar" at bounding box center [174, 6] width 17 height 5
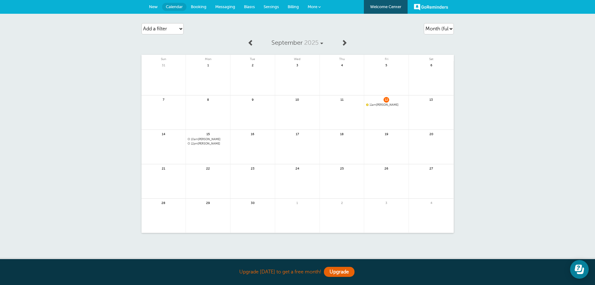
click at [319, 7] on span at bounding box center [319, 7] width 2 height 2
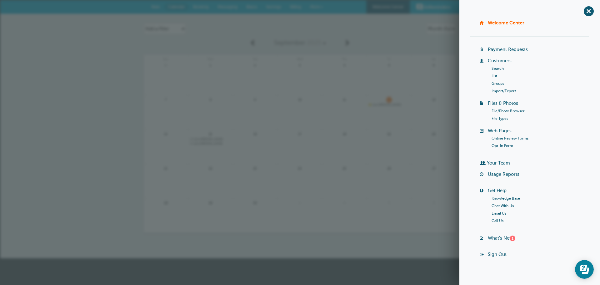
click at [494, 237] on link "What's New? 1" at bounding box center [501, 237] width 27 height 5
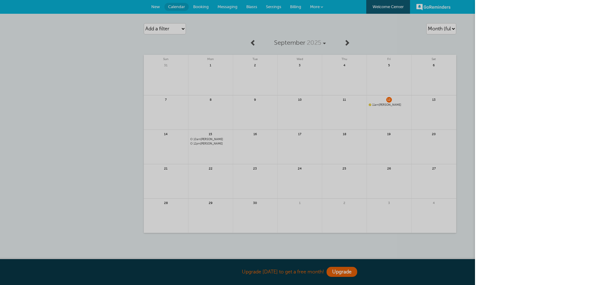
click at [469, 102] on div at bounding box center [300, 142] width 600 height 285
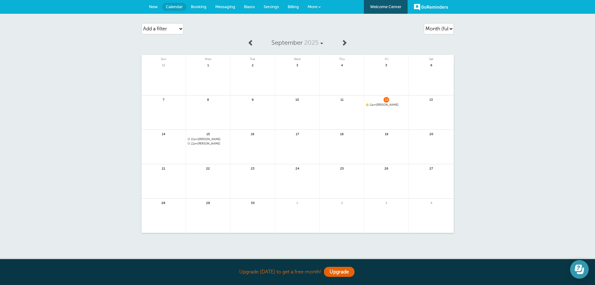
click at [579, 270] on icon "Open Learn | Contact Us" at bounding box center [578, 267] width 7 height 7
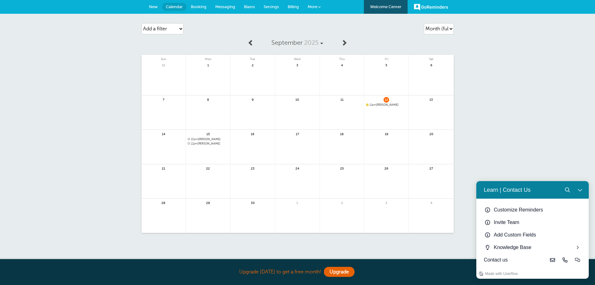
click at [580, 191] on icon "Close Learn | Contact Us" at bounding box center [580, 189] width 5 height 5
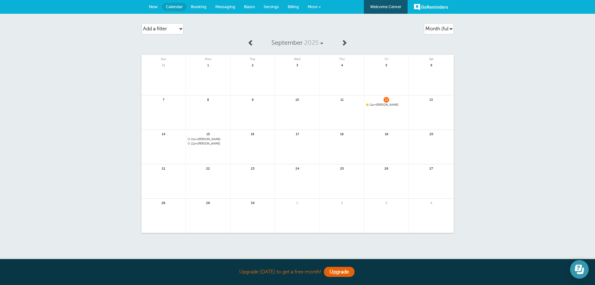
click at [578, 268] on icon "Open Learn | Contact Us" at bounding box center [579, 268] width 9 height 9
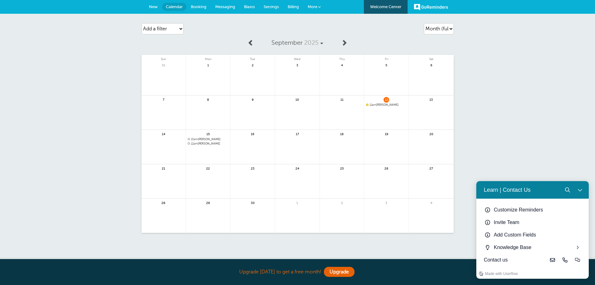
click at [291, 4] on link "Billing" at bounding box center [293, 7] width 20 height 14
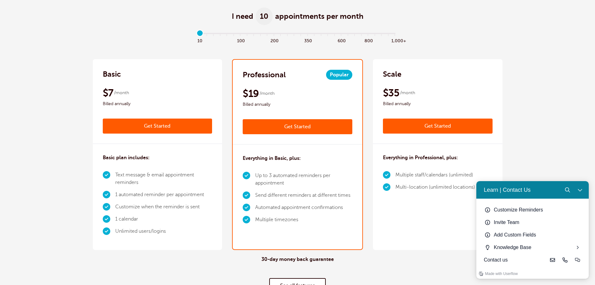
scroll to position [94, 0]
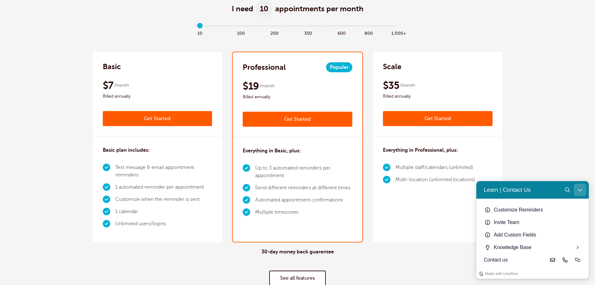
drag, startPoint x: 580, startPoint y: 190, endPoint x: 1055, endPoint y: 370, distance: 508.5
click at [580, 190] on icon "Close Learn | Contact Us" at bounding box center [580, 189] width 5 height 5
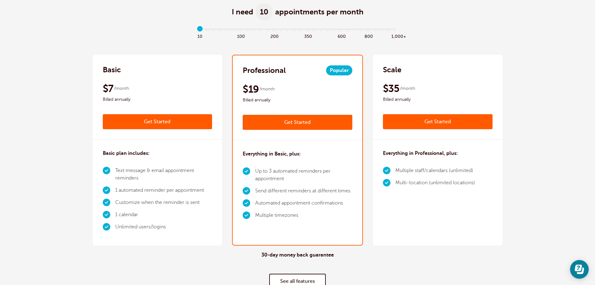
scroll to position [0, 0]
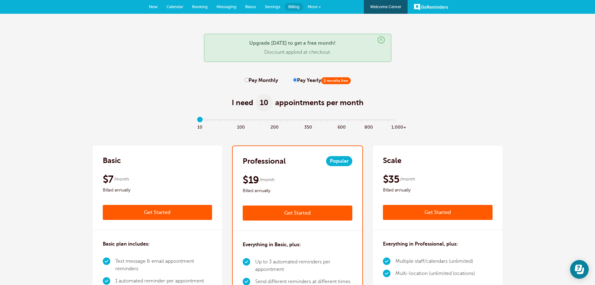
click at [230, 8] on span "Messaging" at bounding box center [226, 6] width 20 height 5
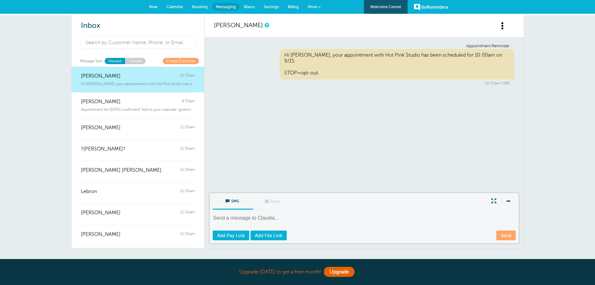
click at [156, 6] on span "New" at bounding box center [153, 6] width 9 height 5
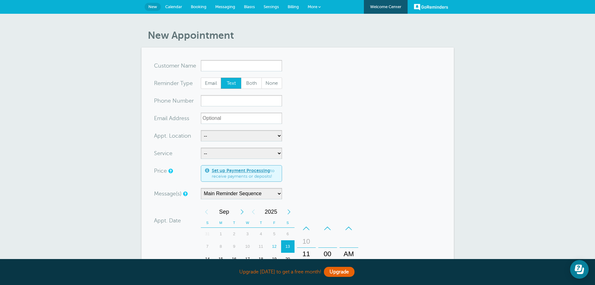
click at [175, 7] on span "Calendar" at bounding box center [173, 6] width 17 height 5
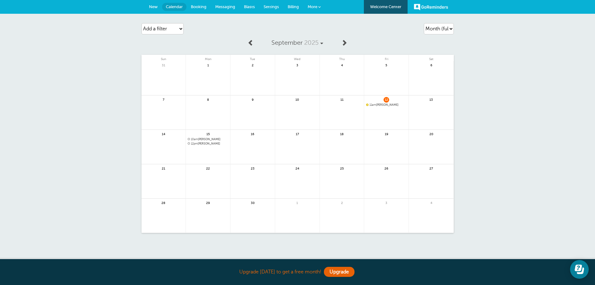
click at [317, 8] on link "More" at bounding box center [314, 7] width 22 height 14
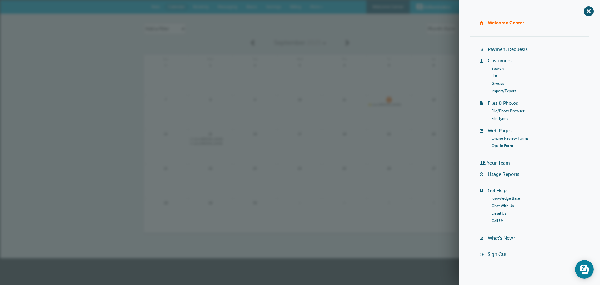
click at [317, 8] on span "More" at bounding box center [315, 6] width 10 height 5
click at [583, 8] on span "+" at bounding box center [588, 11] width 14 height 14
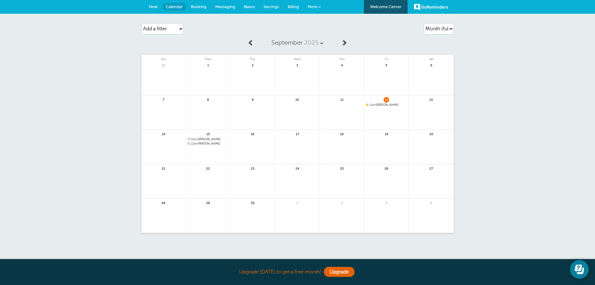
click at [273, 8] on span "Settings" at bounding box center [271, 6] width 15 height 5
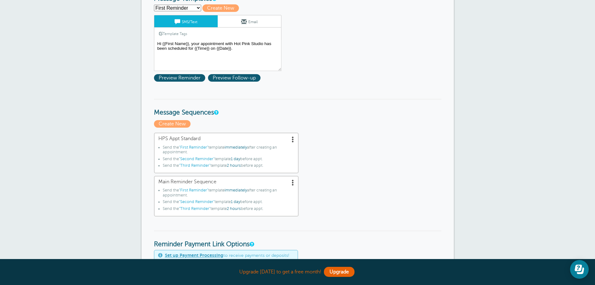
scroll to position [94, 0]
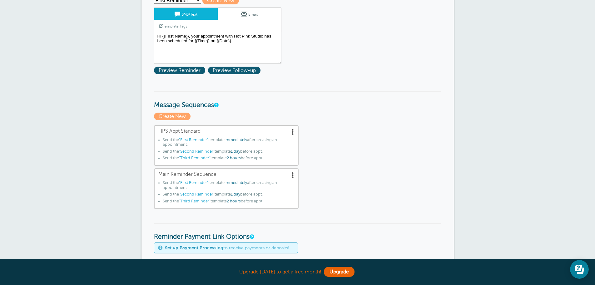
click at [293, 132] on span at bounding box center [293, 131] width 6 height 6
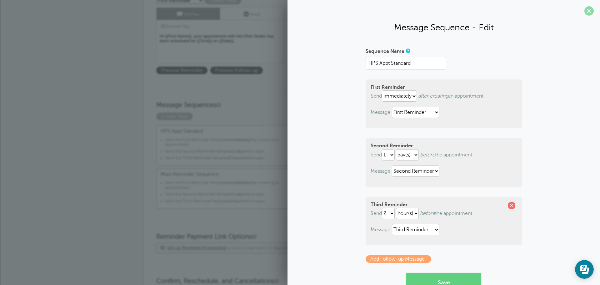
click at [584, 12] on span at bounding box center [588, 10] width 9 height 9
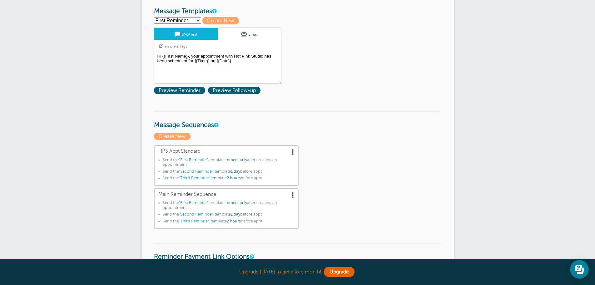
scroll to position [0, 0]
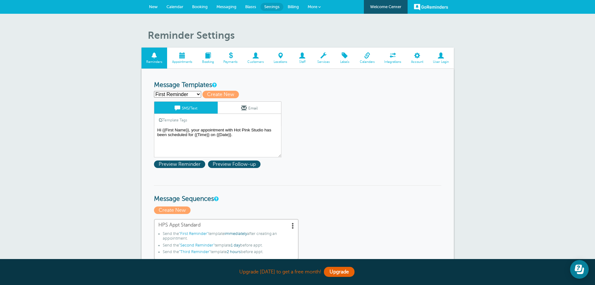
click at [292, 5] on span "Billing" at bounding box center [293, 6] width 11 height 5
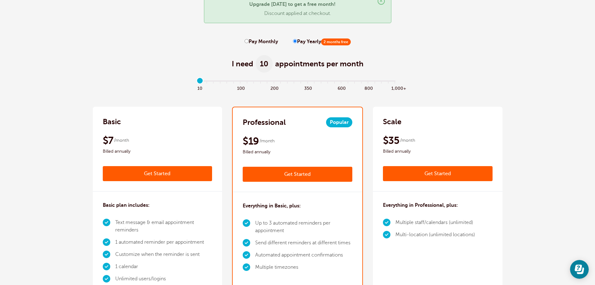
scroll to position [31, 0]
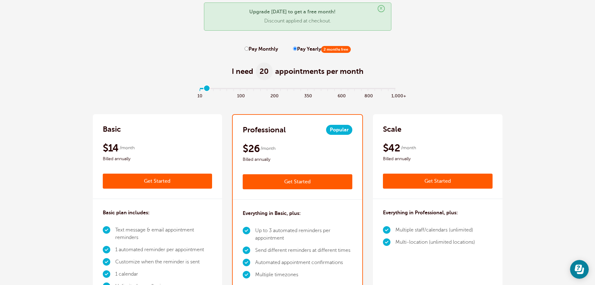
drag, startPoint x: 201, startPoint y: 90, endPoint x: 205, endPoint y: 88, distance: 4.2
click at [205, 89] on input "range" at bounding box center [297, 89] width 202 height 1
drag, startPoint x: 205, startPoint y: 90, endPoint x: 191, endPoint y: 90, distance: 14.4
click at [196, 90] on input "range" at bounding box center [297, 89] width 202 height 1
type input "0"
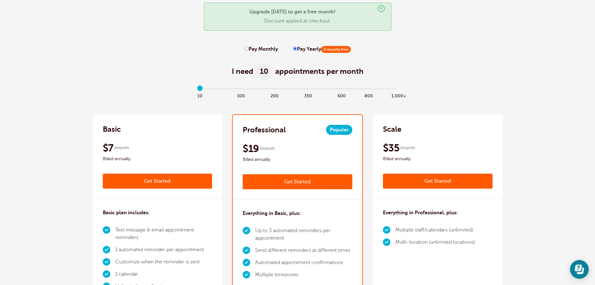
click at [199, 89] on input "range" at bounding box center [297, 89] width 202 height 1
